Goal: Task Accomplishment & Management: Use online tool/utility

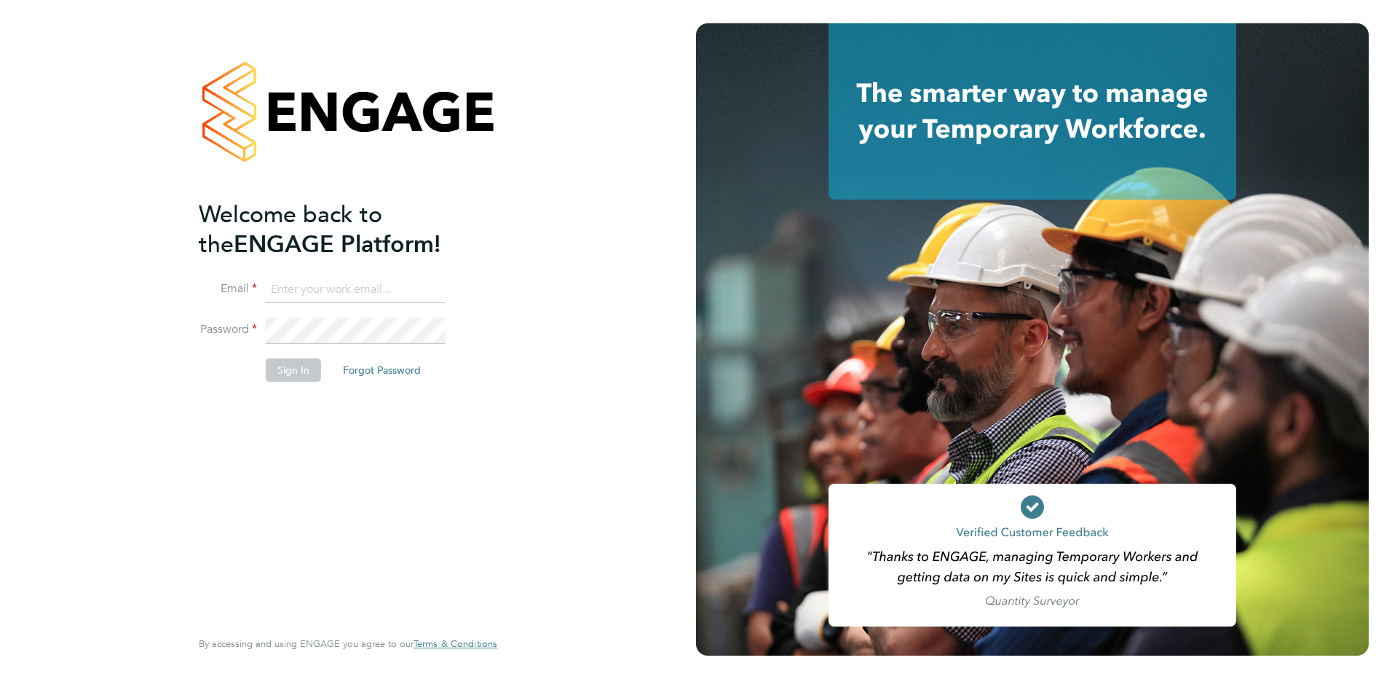
type input "payroll@vgcgroup.co.uk"
click at [293, 364] on button "Sign In" at bounding box center [293, 369] width 55 height 23
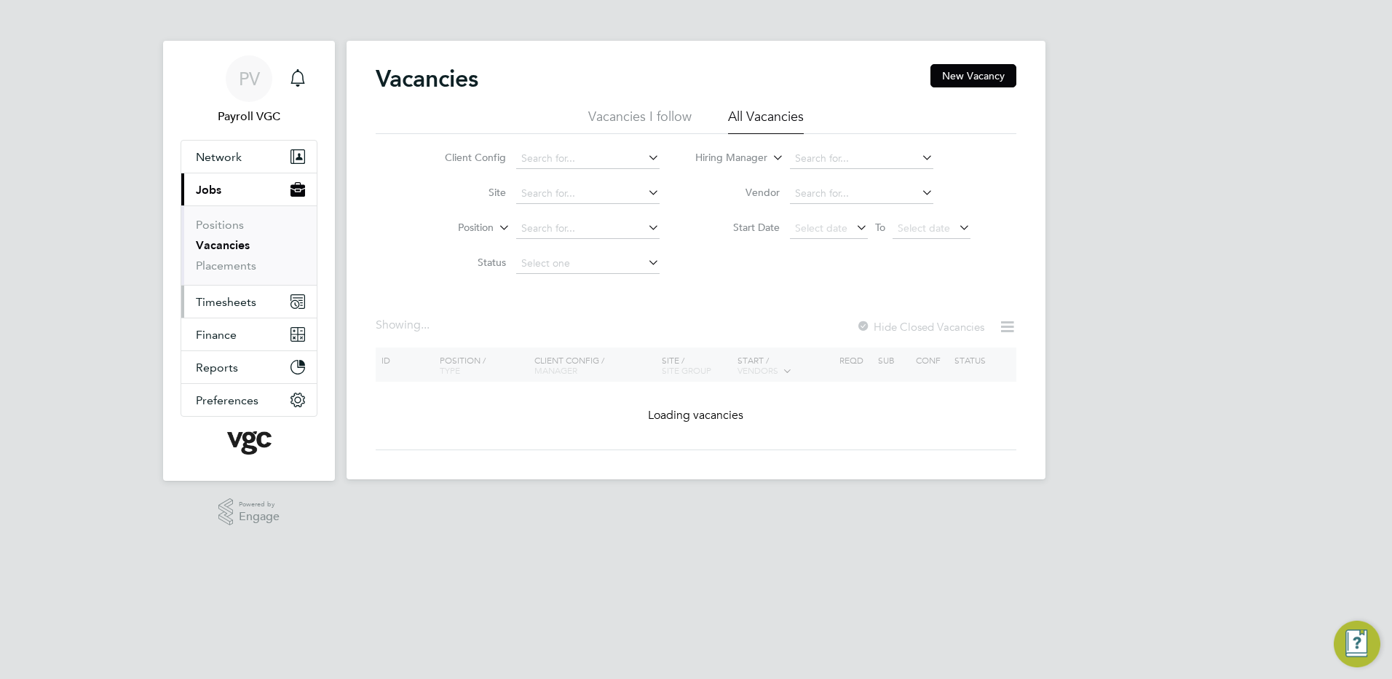
click at [251, 314] on button "Timesheets" at bounding box center [248, 301] width 135 height 32
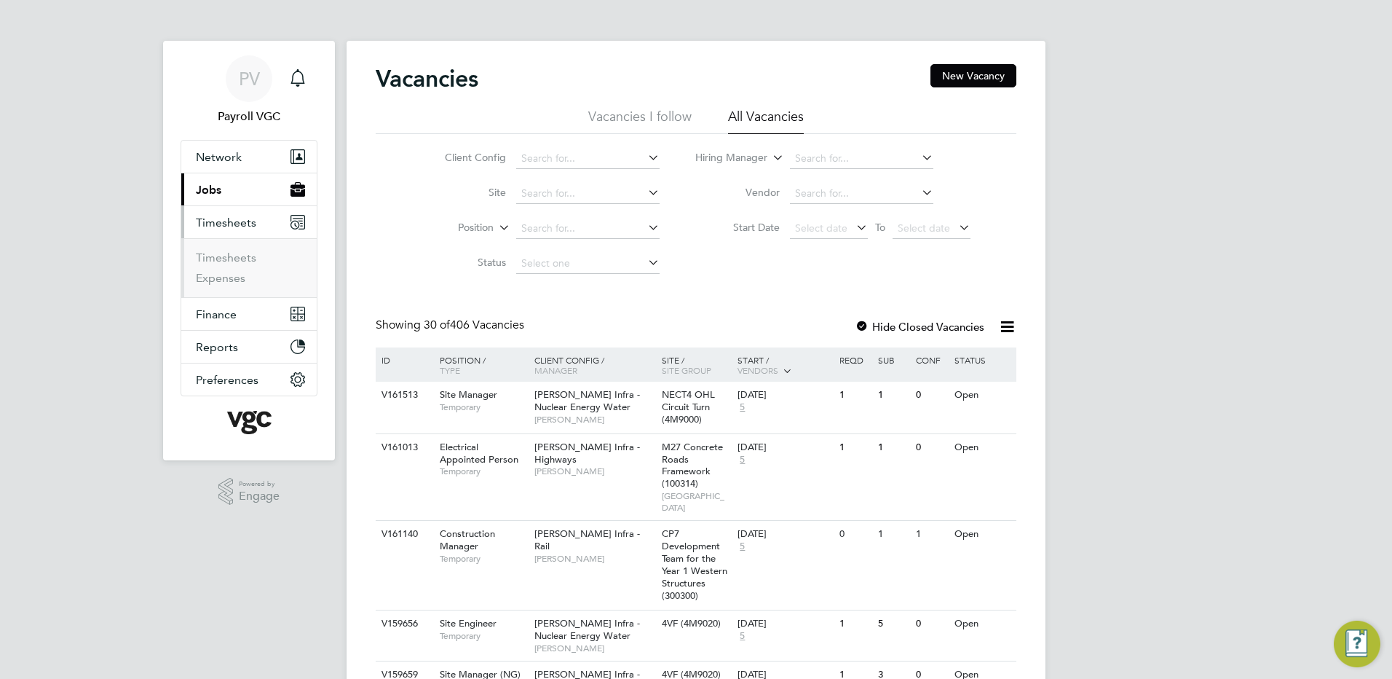
click at [234, 248] on ul "Timesheets Expenses" at bounding box center [248, 267] width 135 height 59
click at [236, 258] on link "Timesheets" at bounding box center [226, 258] width 60 height 14
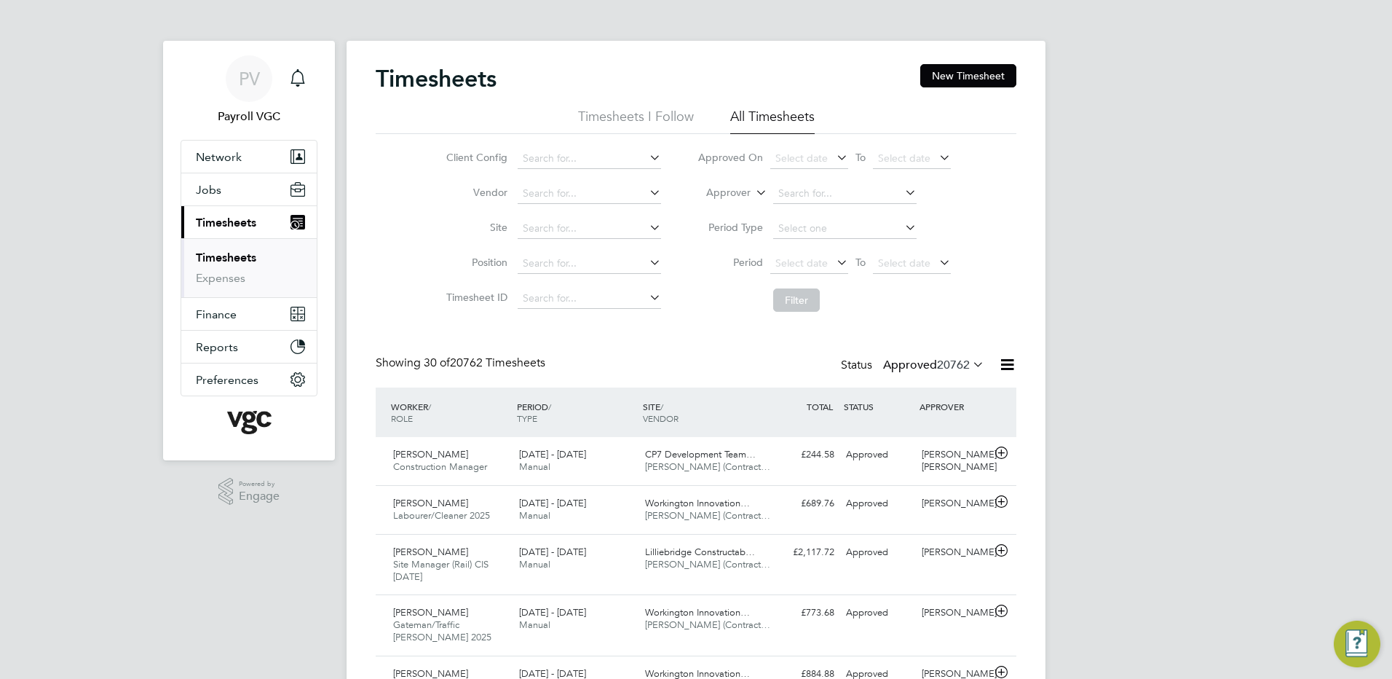
click at [1001, 364] on icon at bounding box center [1007, 364] width 18 height 18
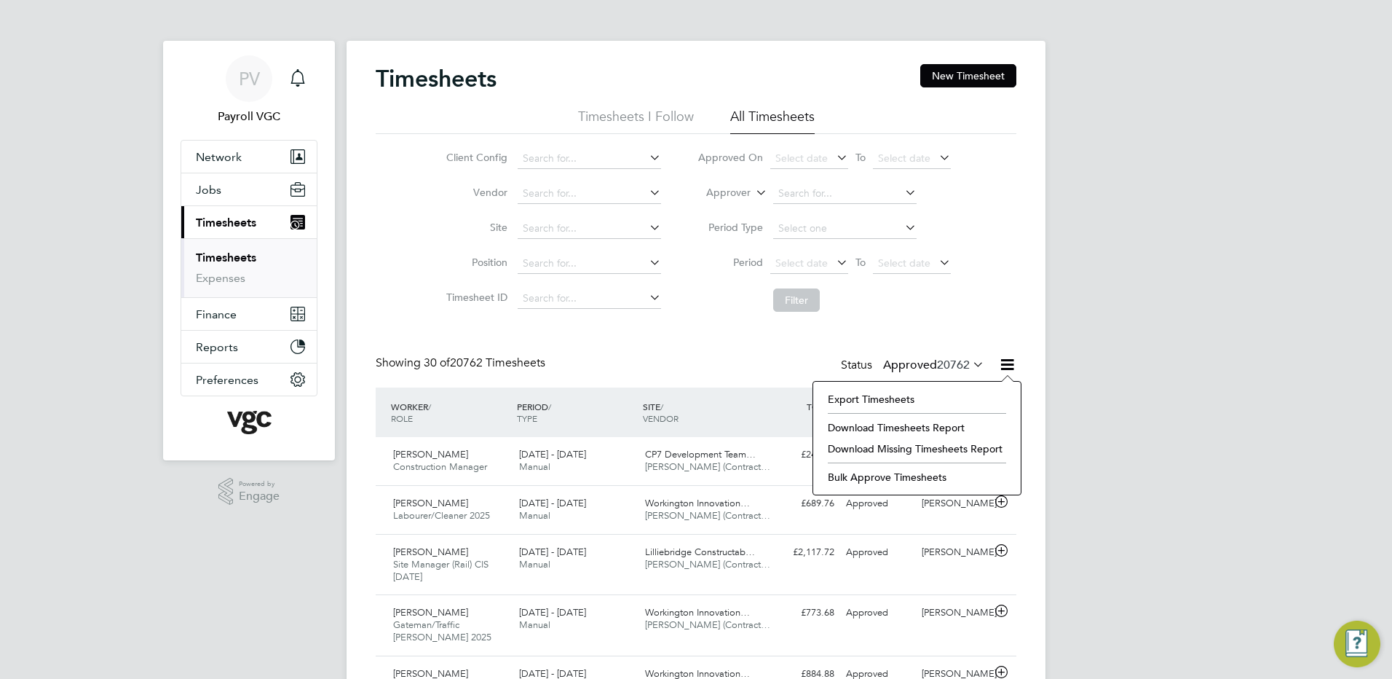
click at [912, 393] on li "Export Timesheets" at bounding box center [917, 399] width 193 height 20
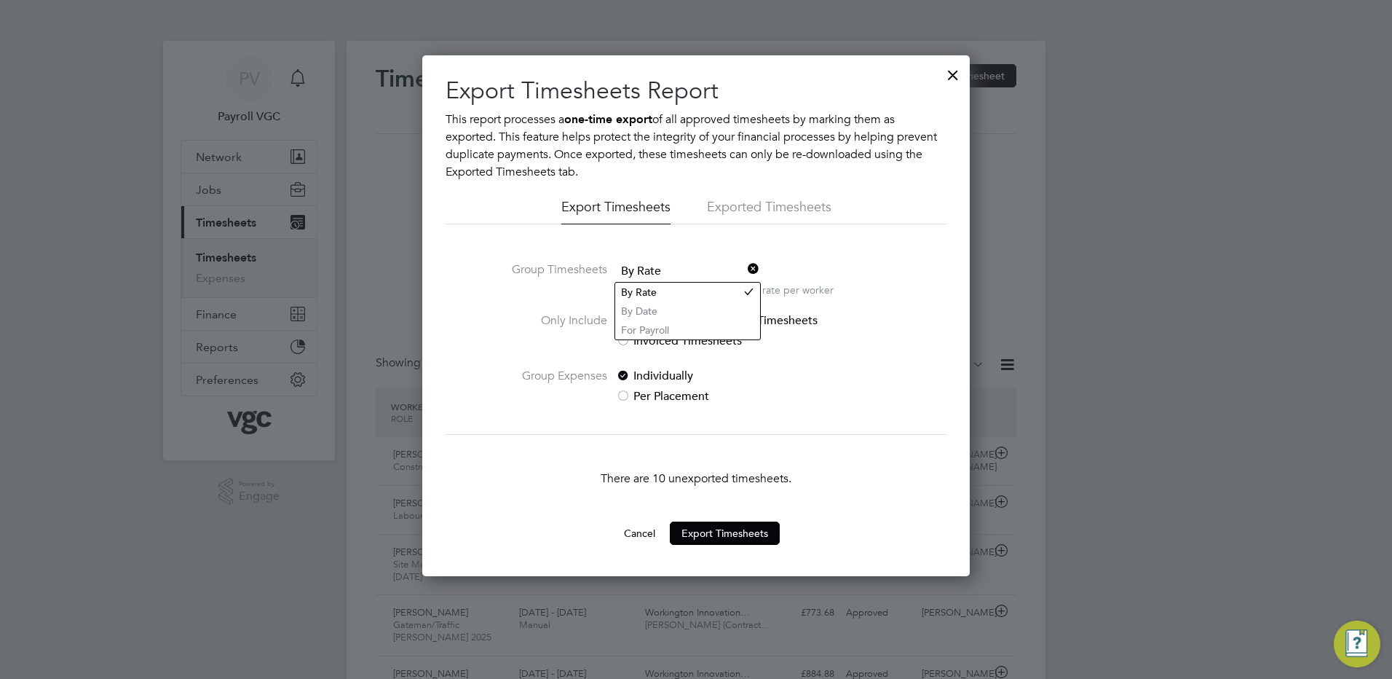
click at [650, 265] on span "By Rate" at bounding box center [687, 272] width 143 height 22
click at [650, 307] on li "By Date" at bounding box center [687, 310] width 145 height 19
click at [706, 539] on button "Export Timesheets" at bounding box center [725, 532] width 110 height 23
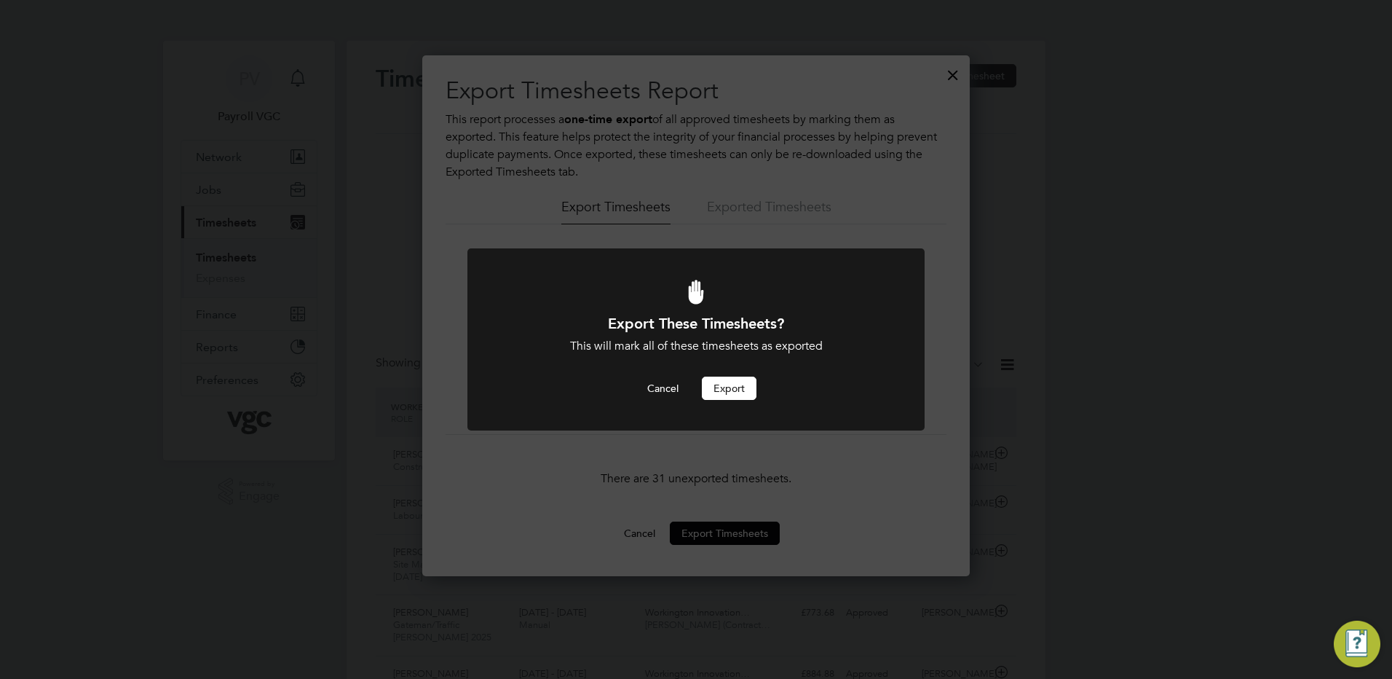
click at [736, 386] on button "Export" at bounding box center [729, 388] width 55 height 23
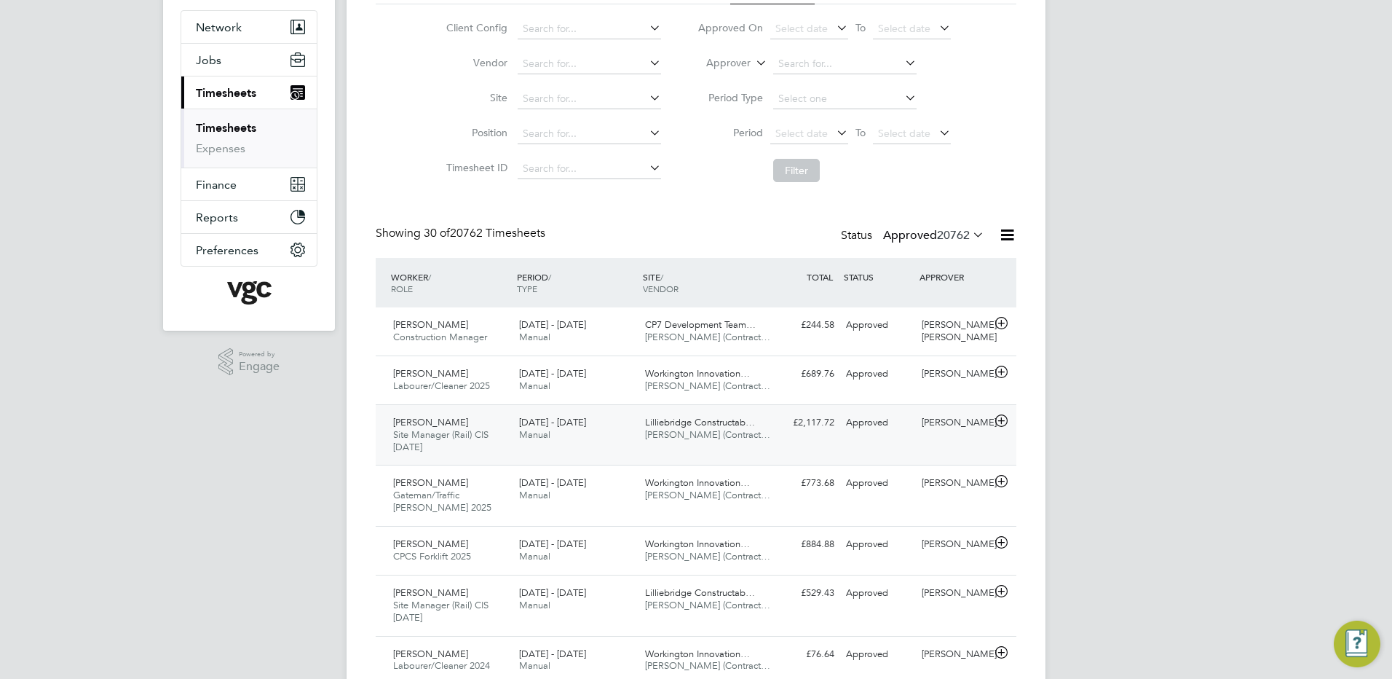
scroll to position [146, 0]
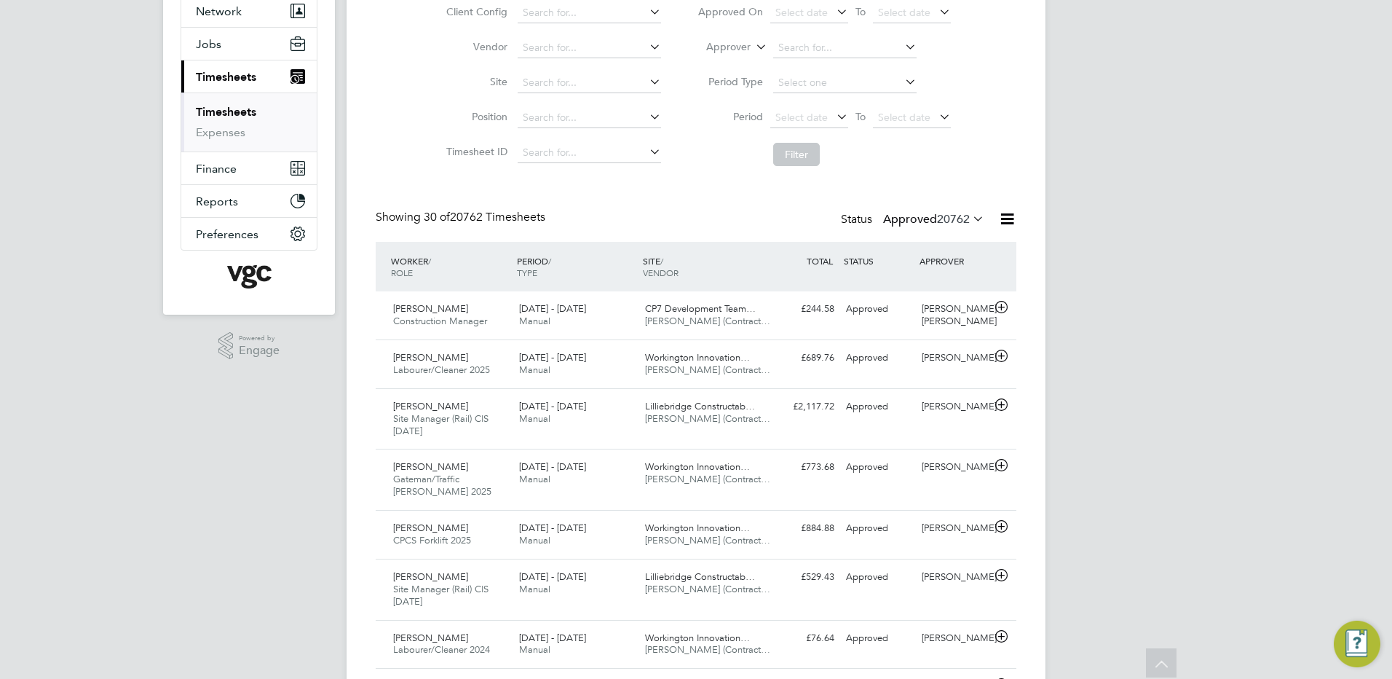
click at [900, 221] on label "Approved 20762" at bounding box center [933, 219] width 101 height 15
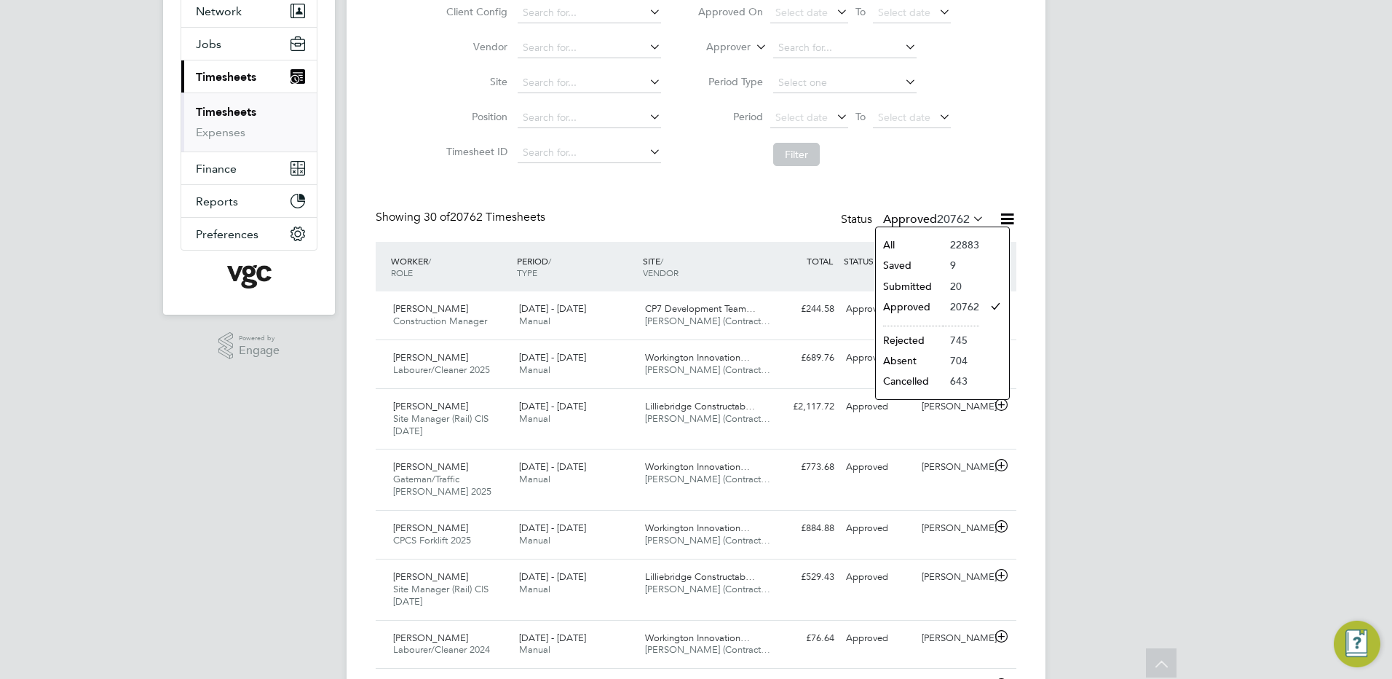
click at [909, 281] on li "Submitted" at bounding box center [909, 286] width 67 height 20
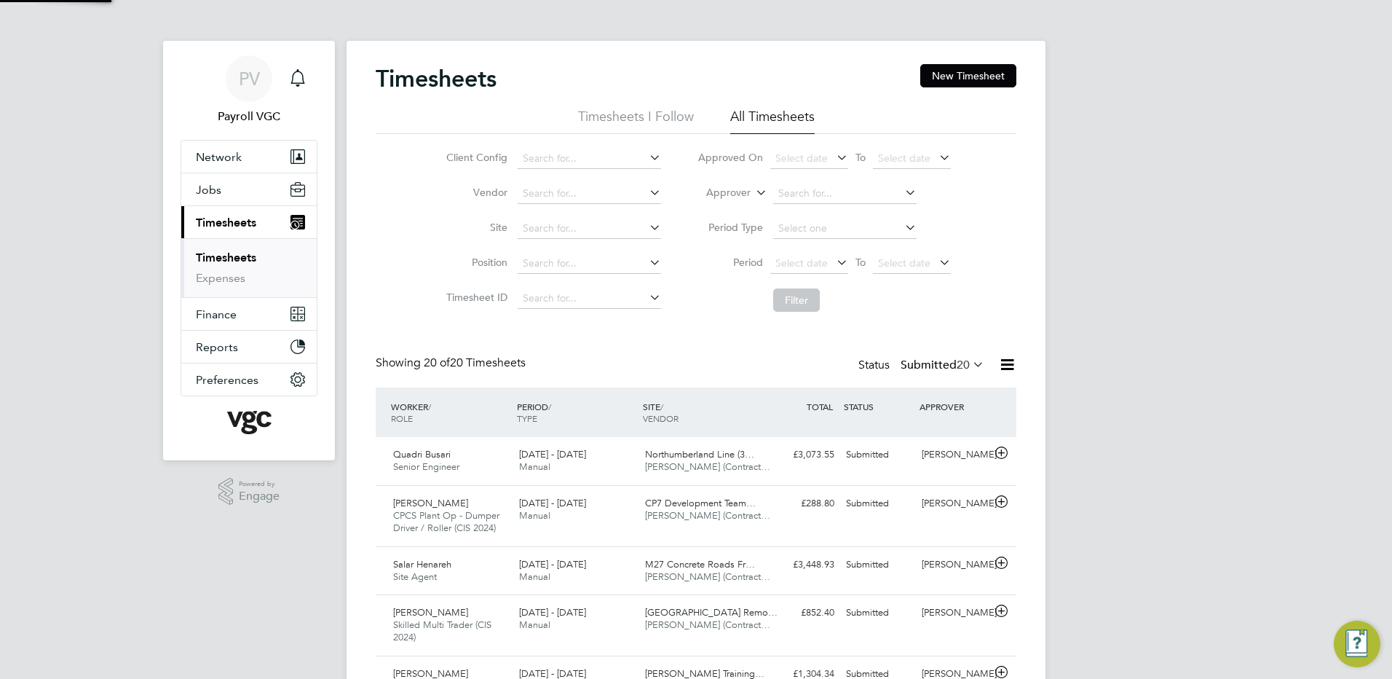
scroll to position [7, 7]
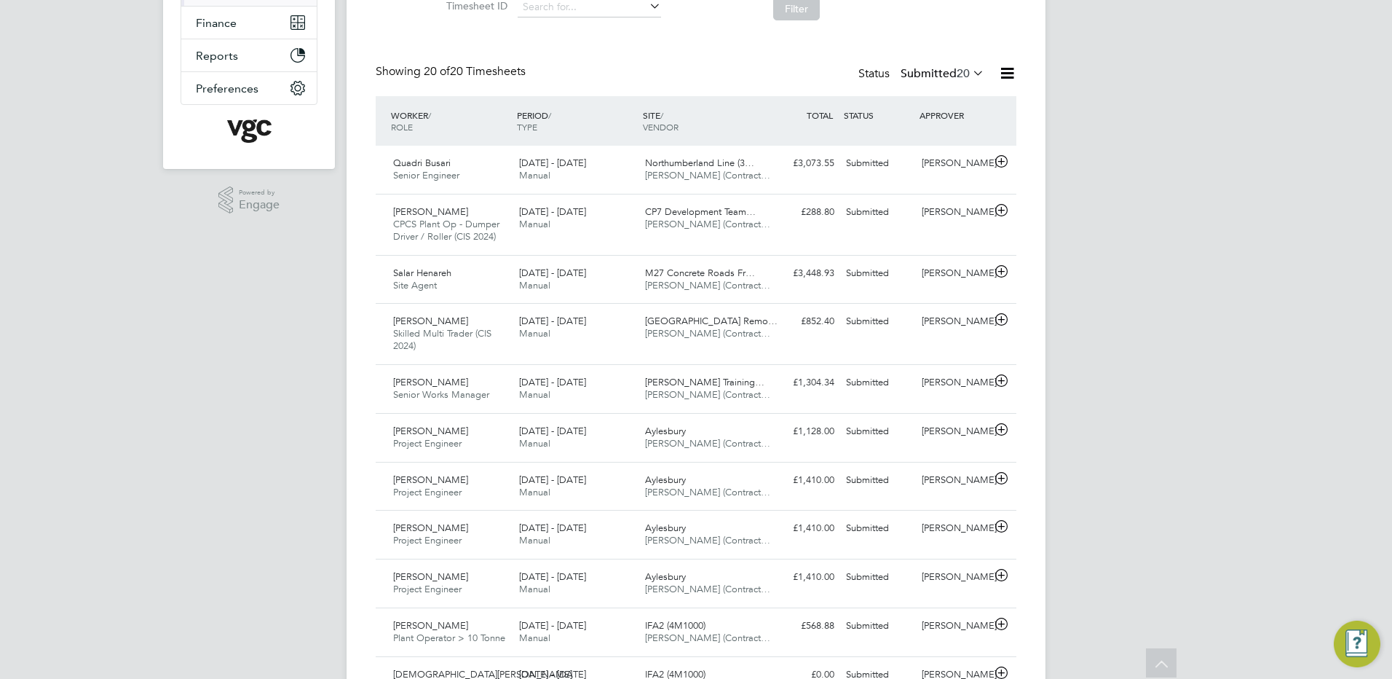
click at [1320, 198] on div "PV Payroll VGC Notifications Applications: Network Team Members Businesses Site…" at bounding box center [696, 452] width 1392 height 1487
